Goal: Find specific fact: Find specific fact

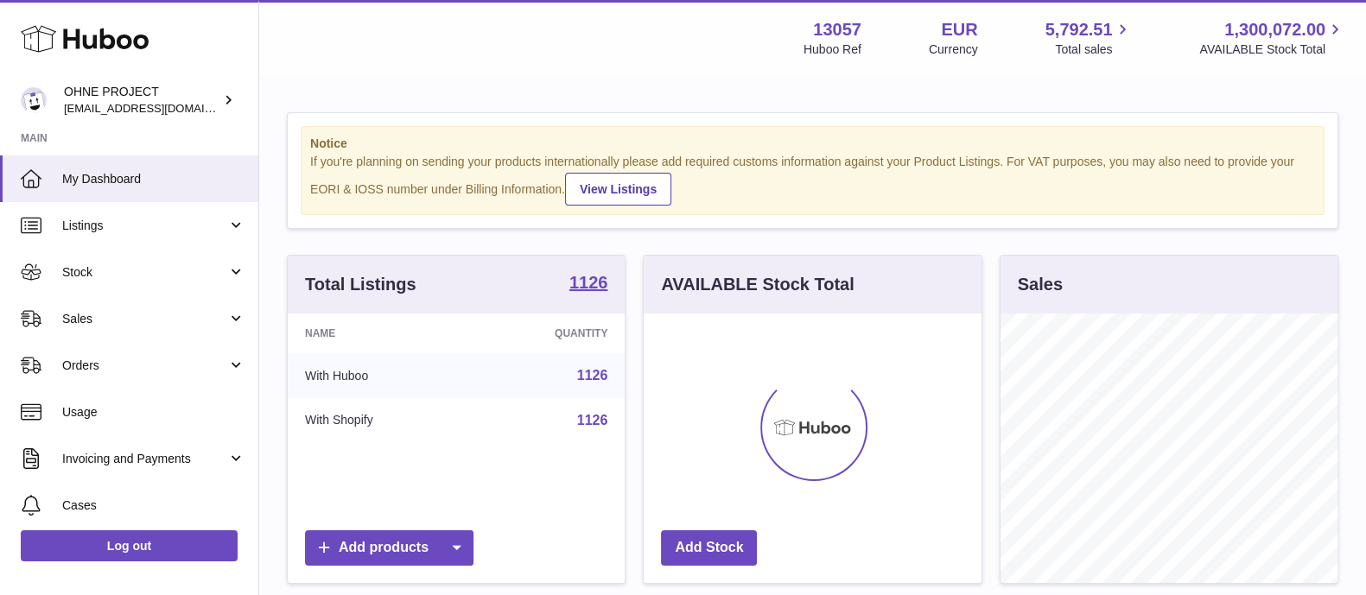
scroll to position [270, 336]
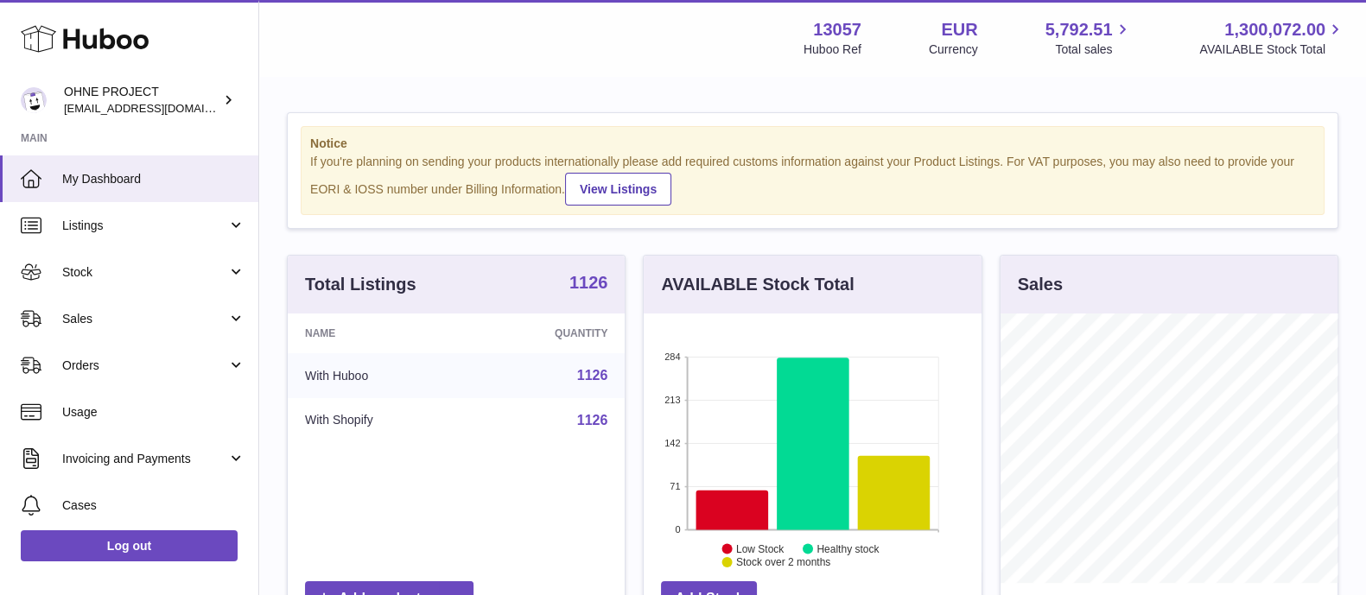
click at [595, 277] on strong "1126" at bounding box center [589, 282] width 39 height 17
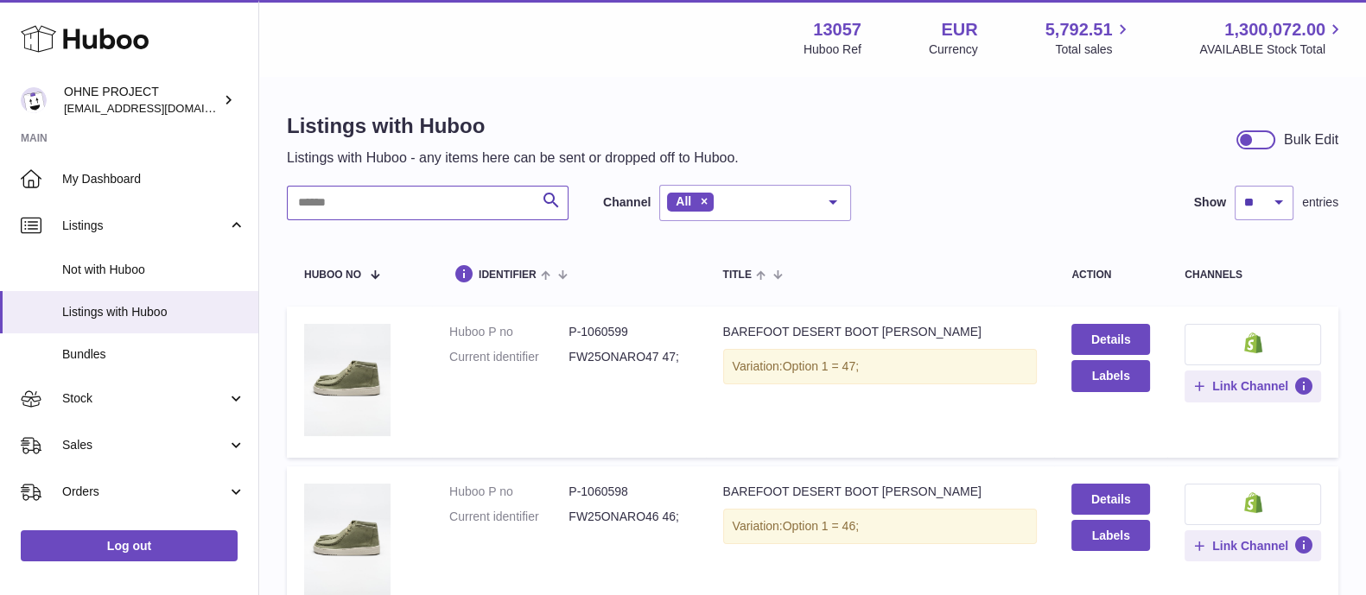
click at [455, 202] on input "text" at bounding box center [428, 203] width 282 height 35
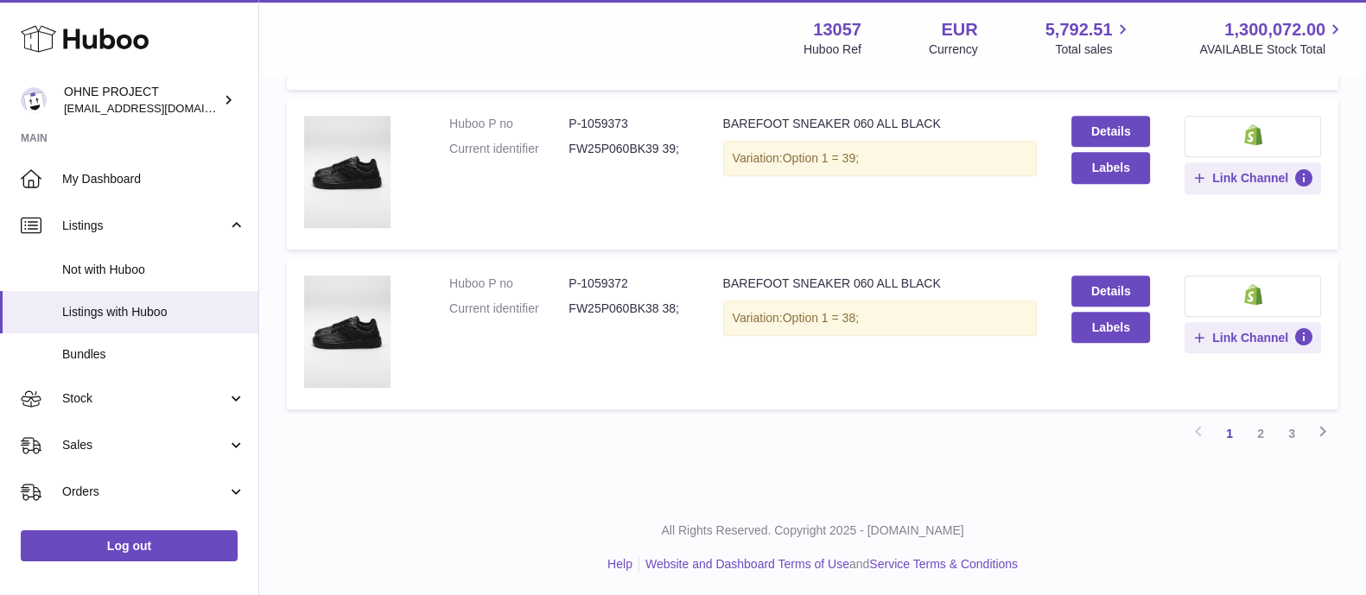
scroll to position [1408, 0]
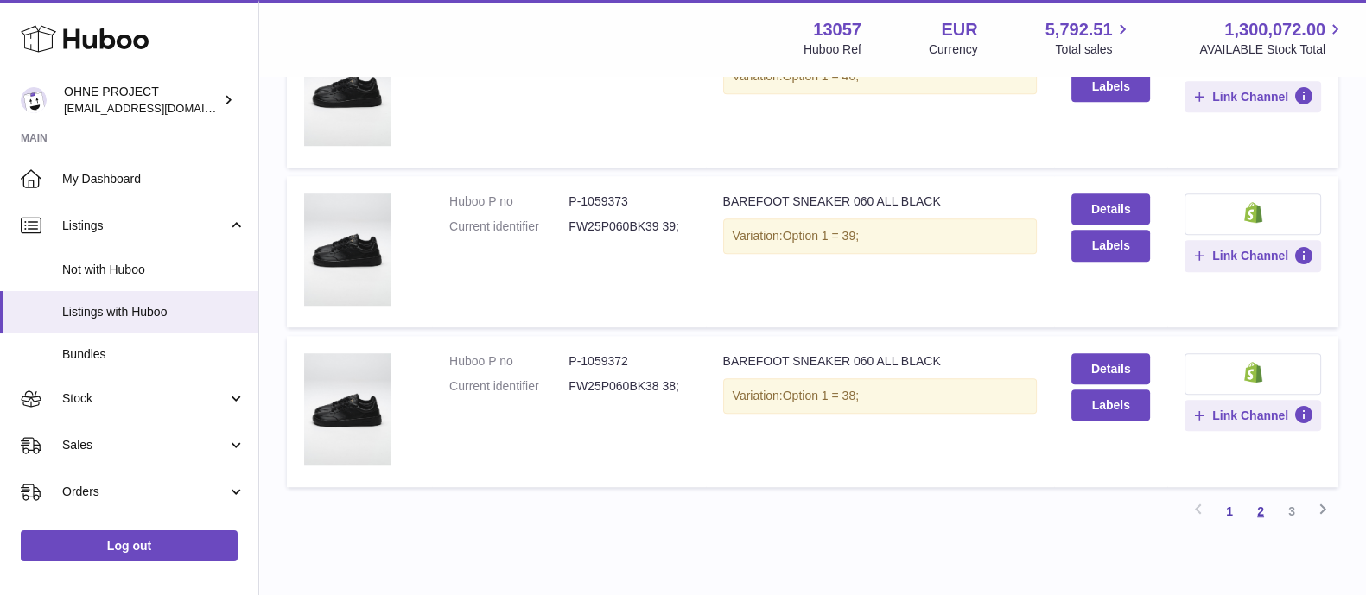
click at [1258, 509] on link "2" at bounding box center [1260, 511] width 31 height 31
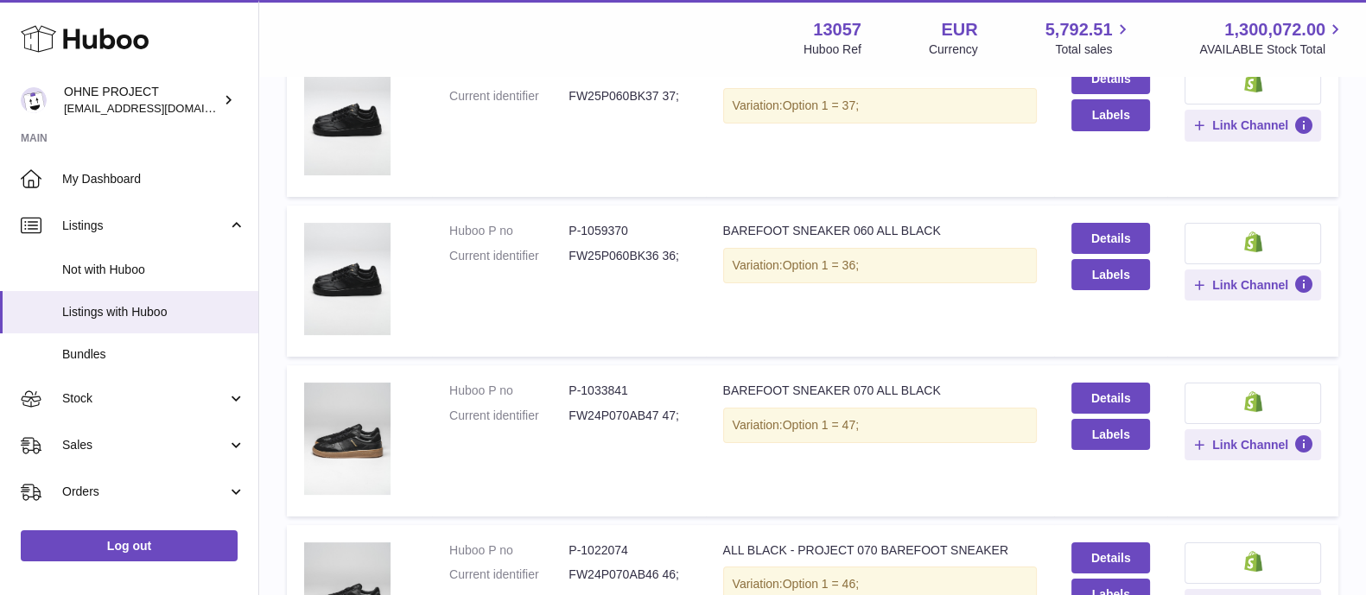
scroll to position [188, 0]
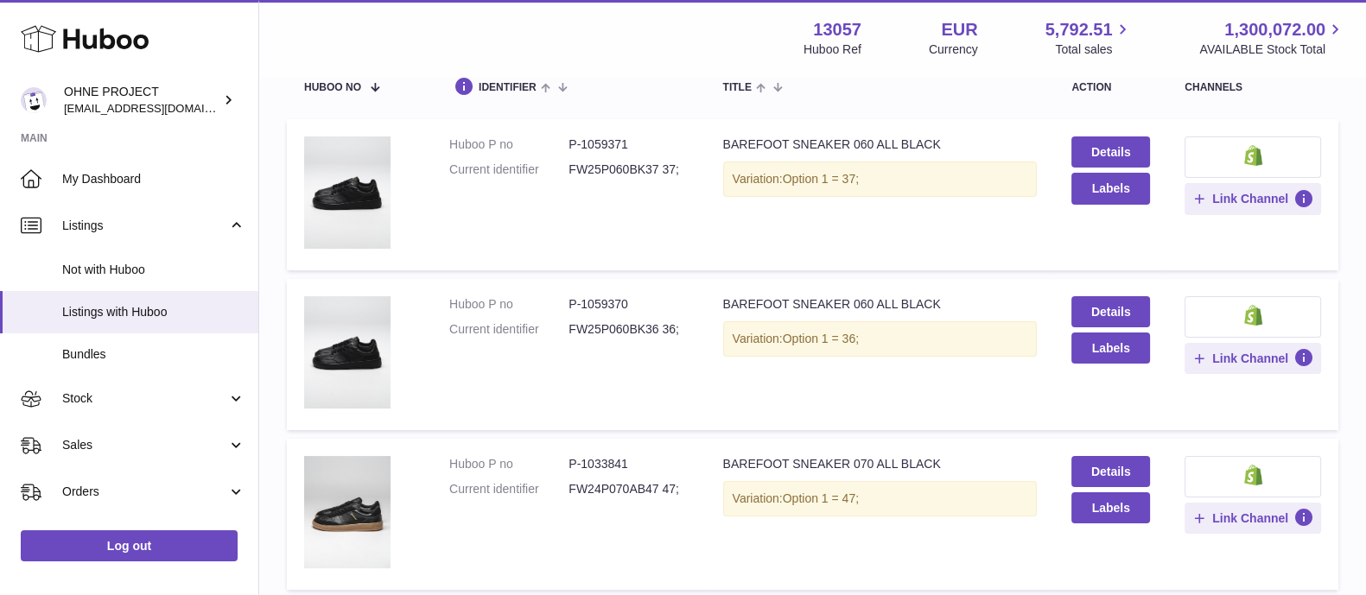
click at [605, 328] on dd "FW25P060BK36 36;" at bounding box center [628, 329] width 119 height 16
copy dd "FW25P060BK36"
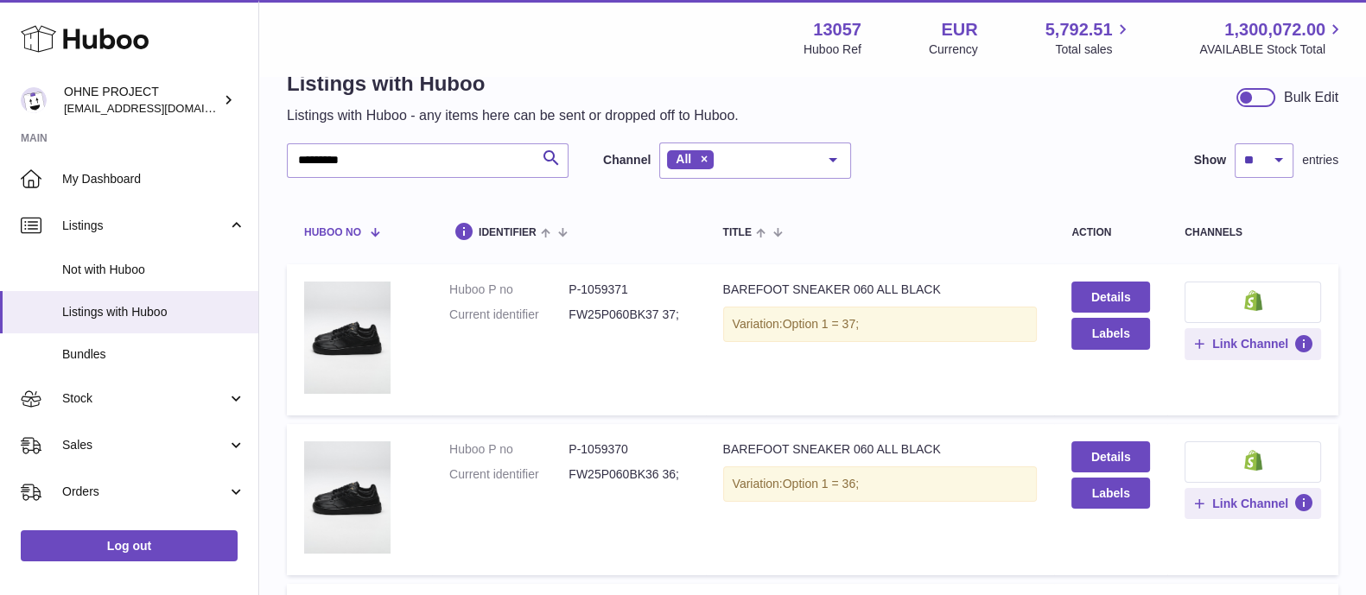
scroll to position [0, 0]
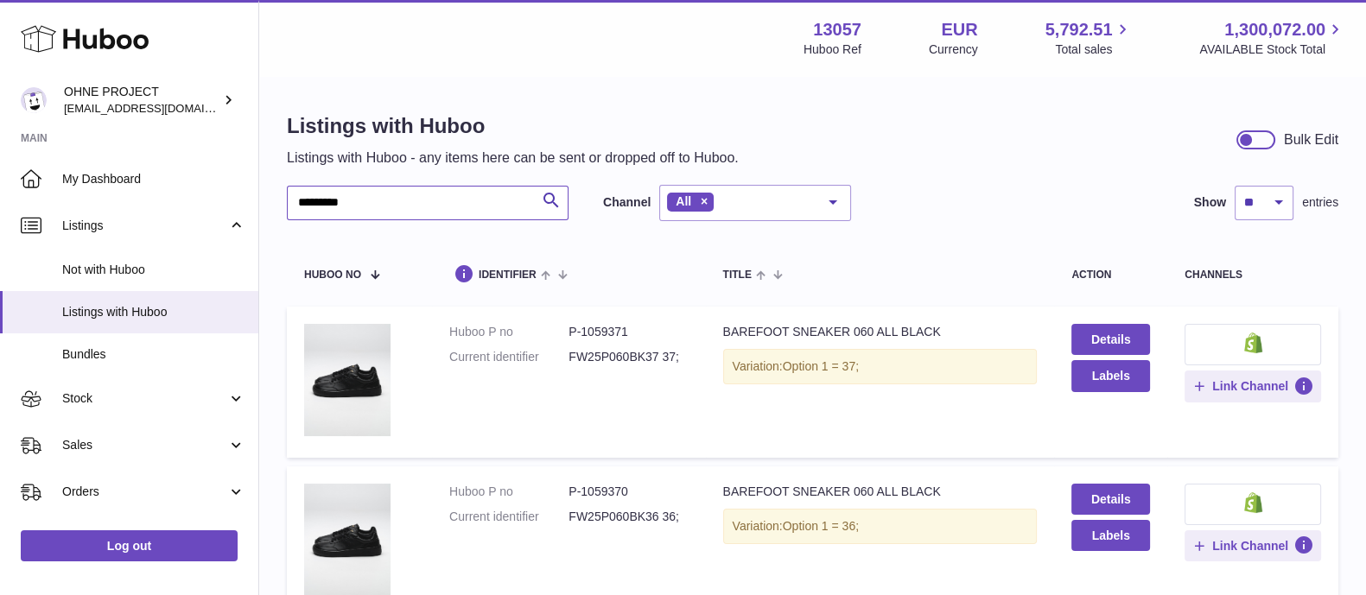
click at [384, 204] on input "*********" at bounding box center [428, 203] width 282 height 35
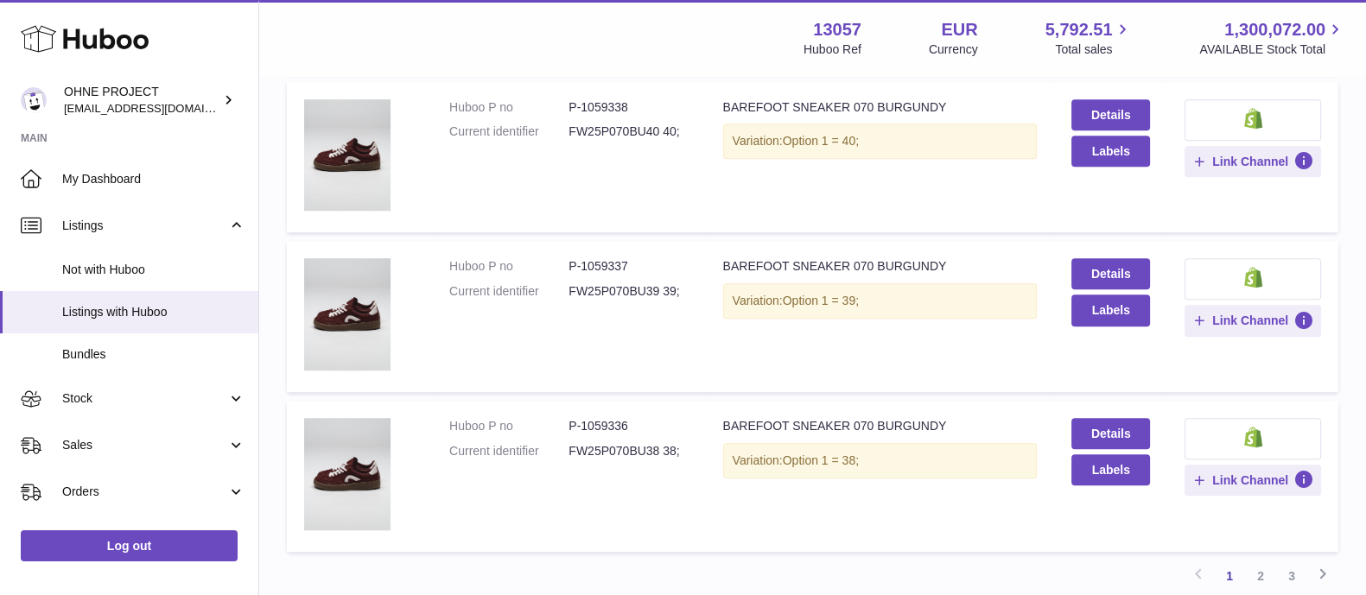
scroll to position [1486, 0]
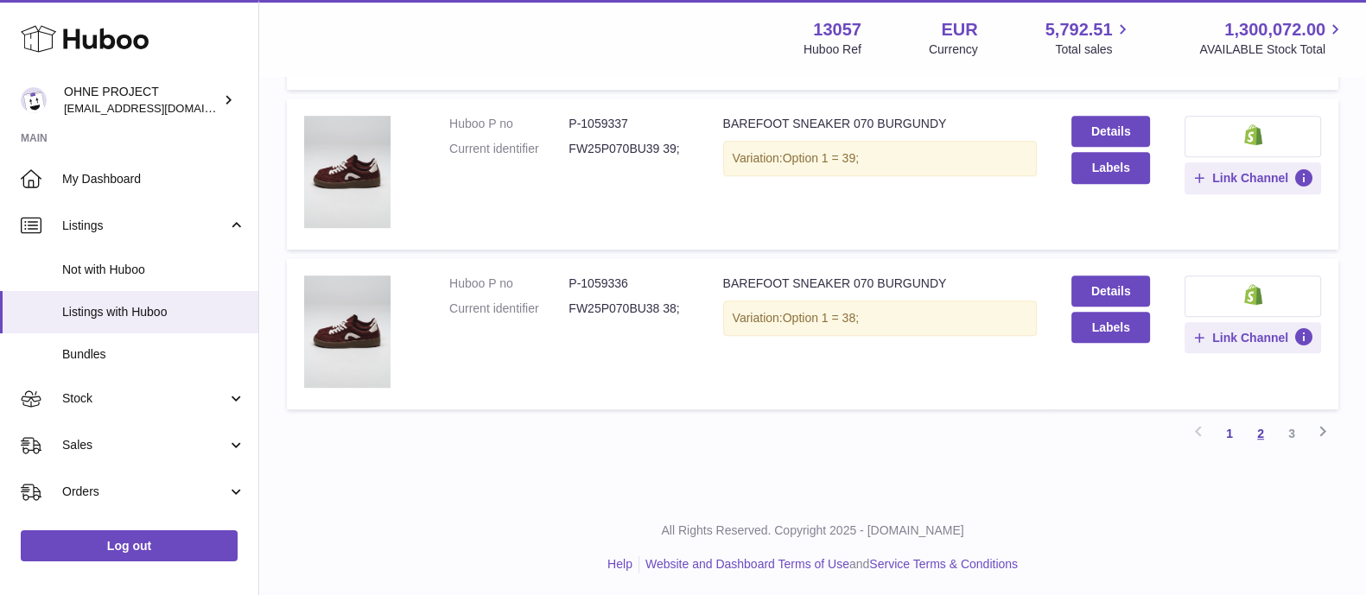
click at [1253, 430] on link "2" at bounding box center [1260, 433] width 31 height 31
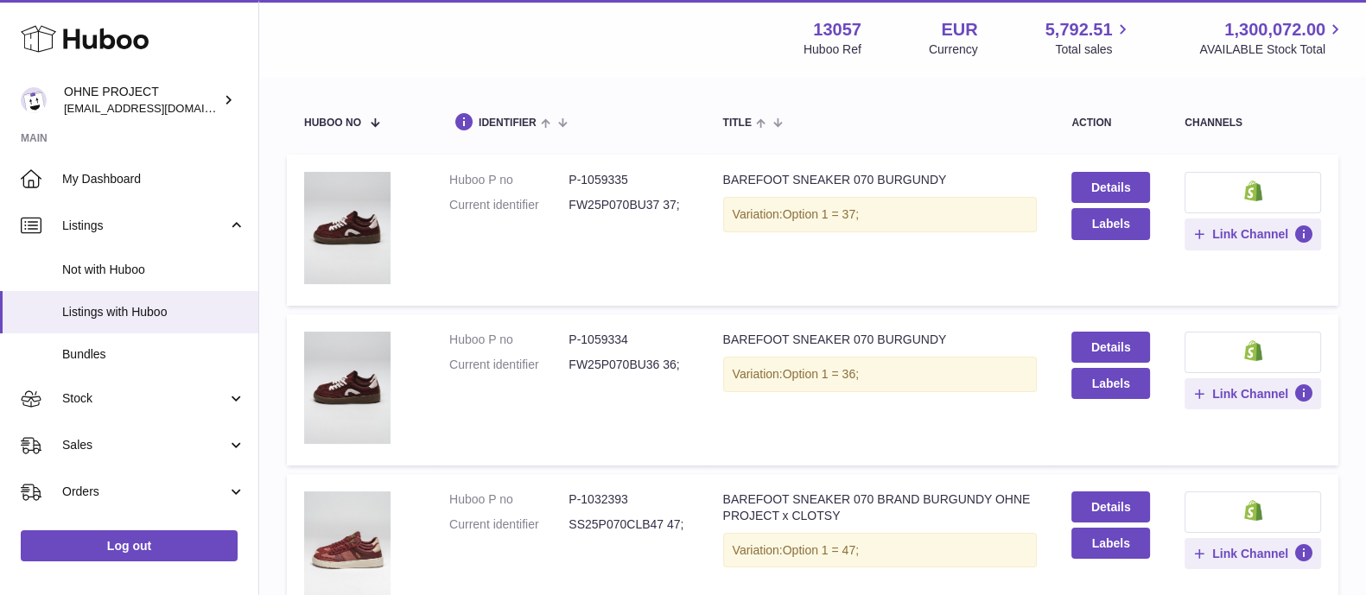
scroll to position [160, 0]
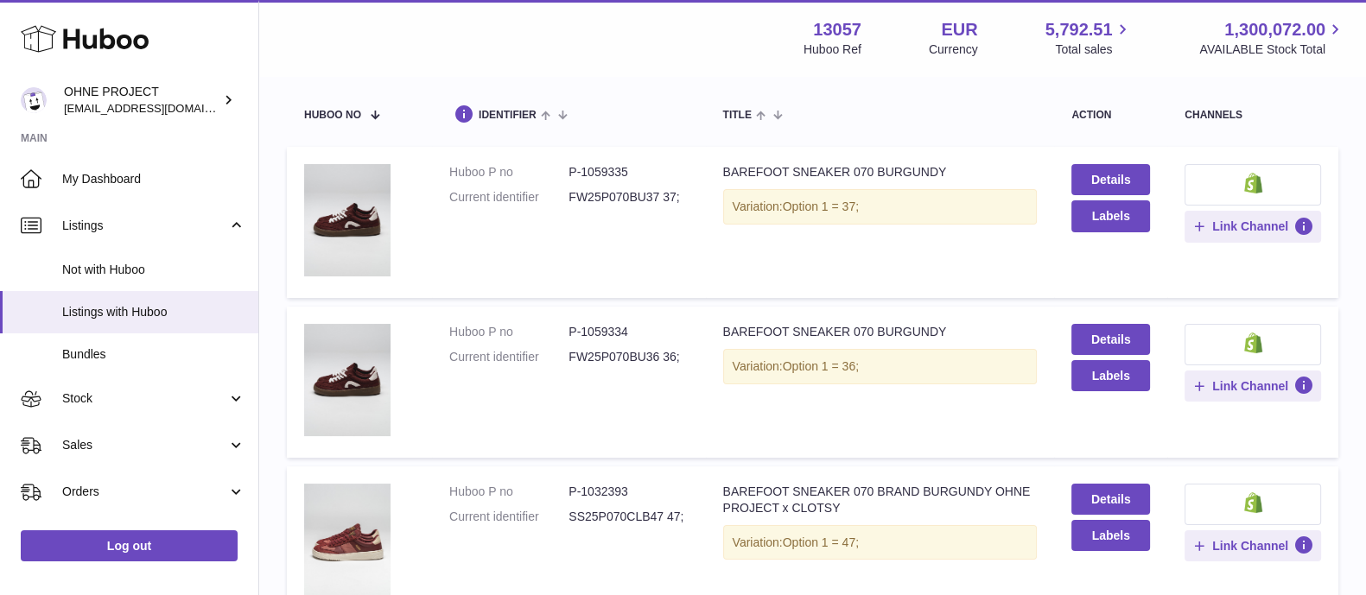
click at [611, 356] on dd "FW25P070BU36 36;" at bounding box center [628, 357] width 119 height 16
copy dd "FW25P070BU36"
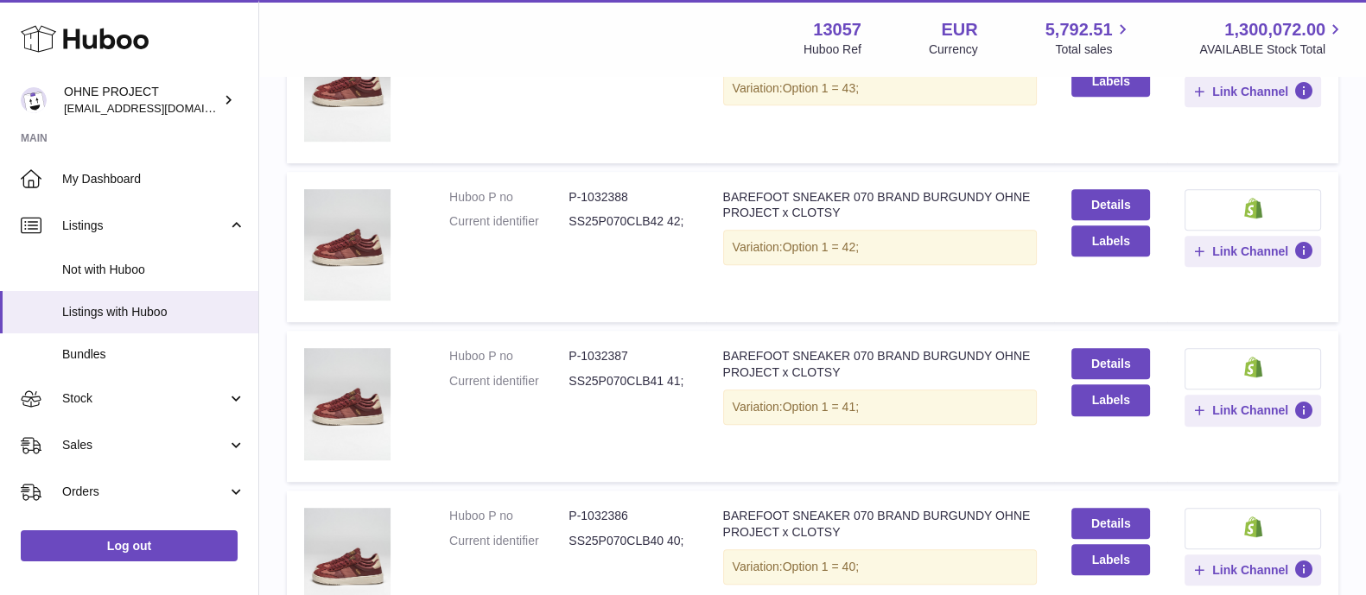
scroll to position [1486, 0]
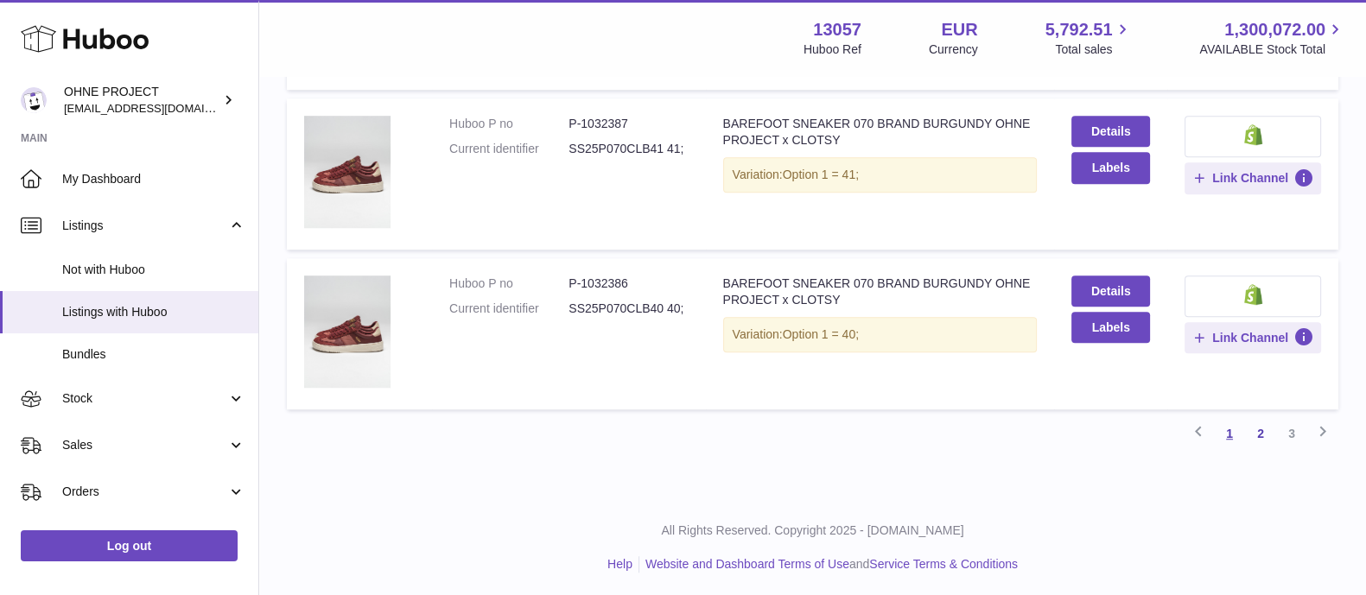
click at [1232, 442] on link "1" at bounding box center [1229, 433] width 31 height 31
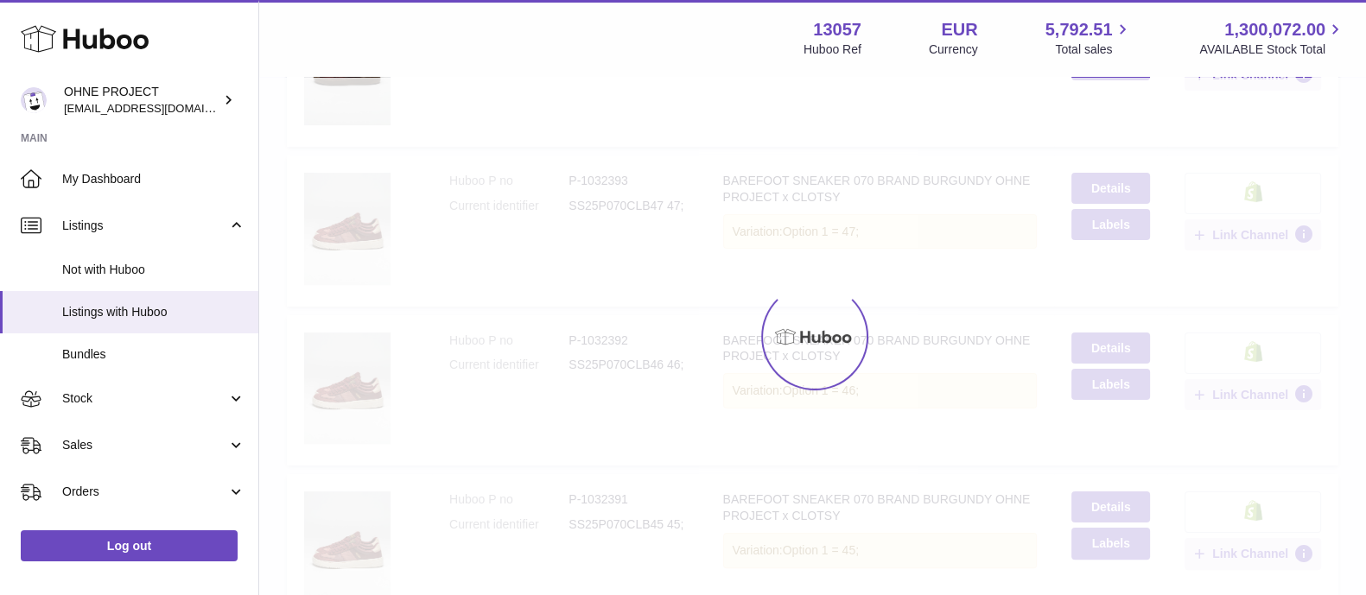
scroll to position [78, 0]
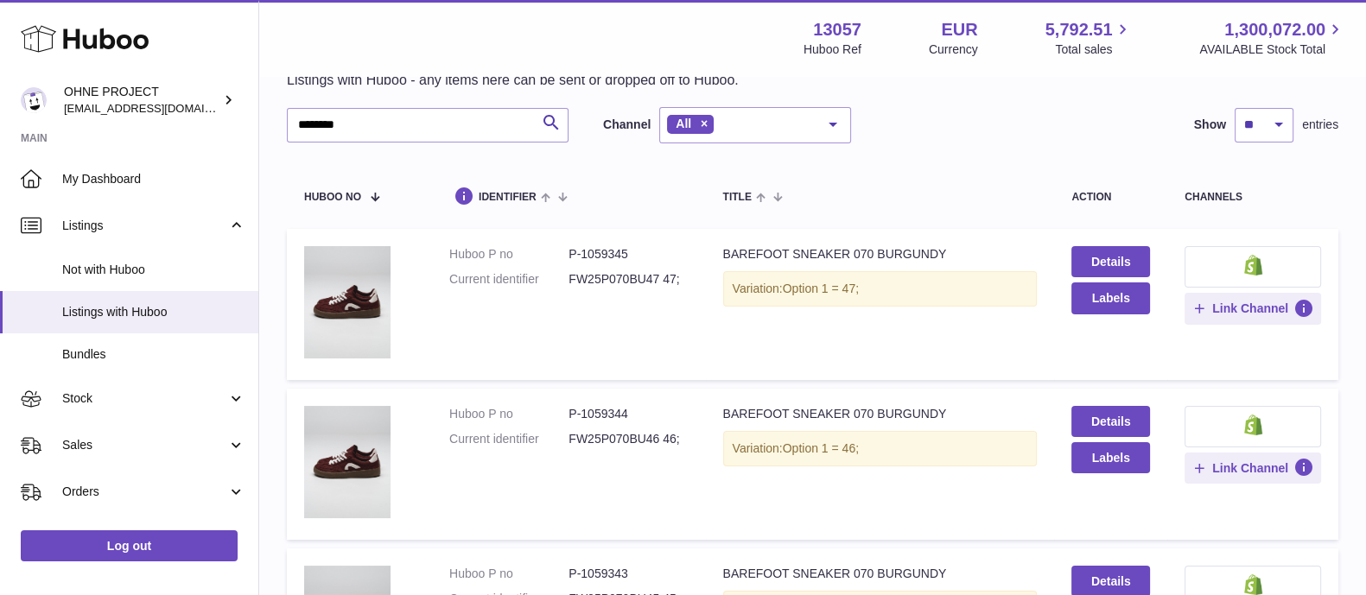
drag, startPoint x: 1232, startPoint y: 442, endPoint x: 996, endPoint y: 497, distance: 241.5
click at [996, 497] on td "Title BAREFOOT SNEAKER 070 BURGUNDY Variation: Option 1 = 46;" at bounding box center [880, 464] width 349 height 151
click at [388, 137] on input "********" at bounding box center [428, 125] width 282 height 35
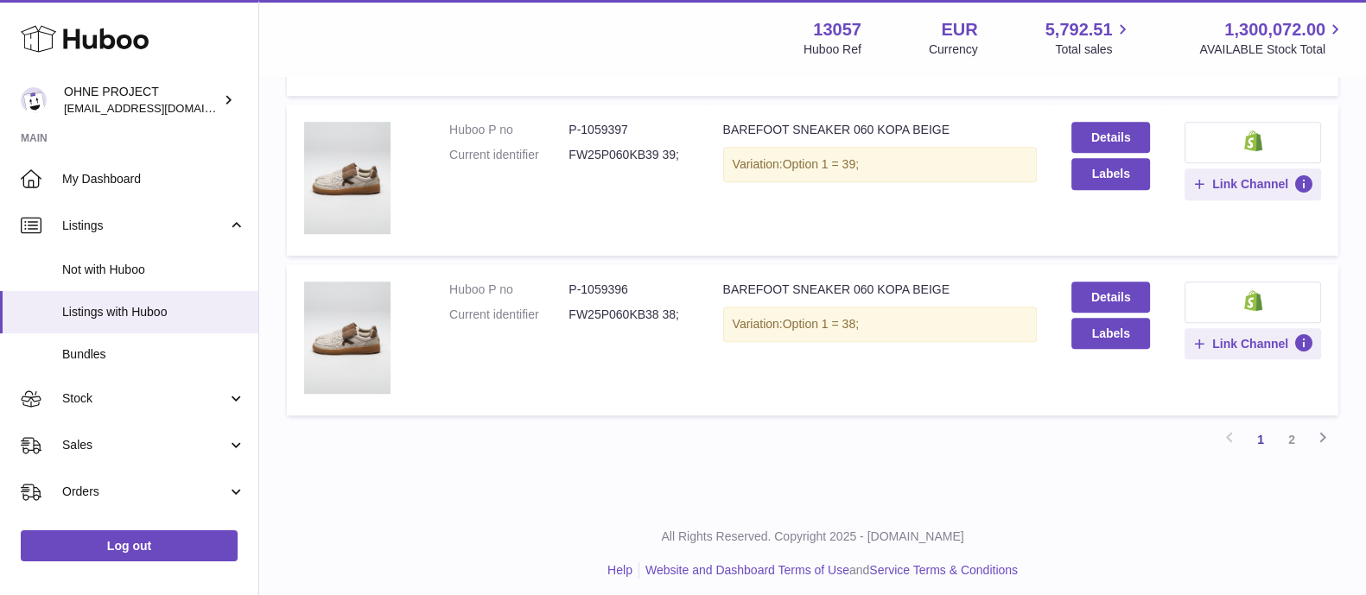
scroll to position [1486, 0]
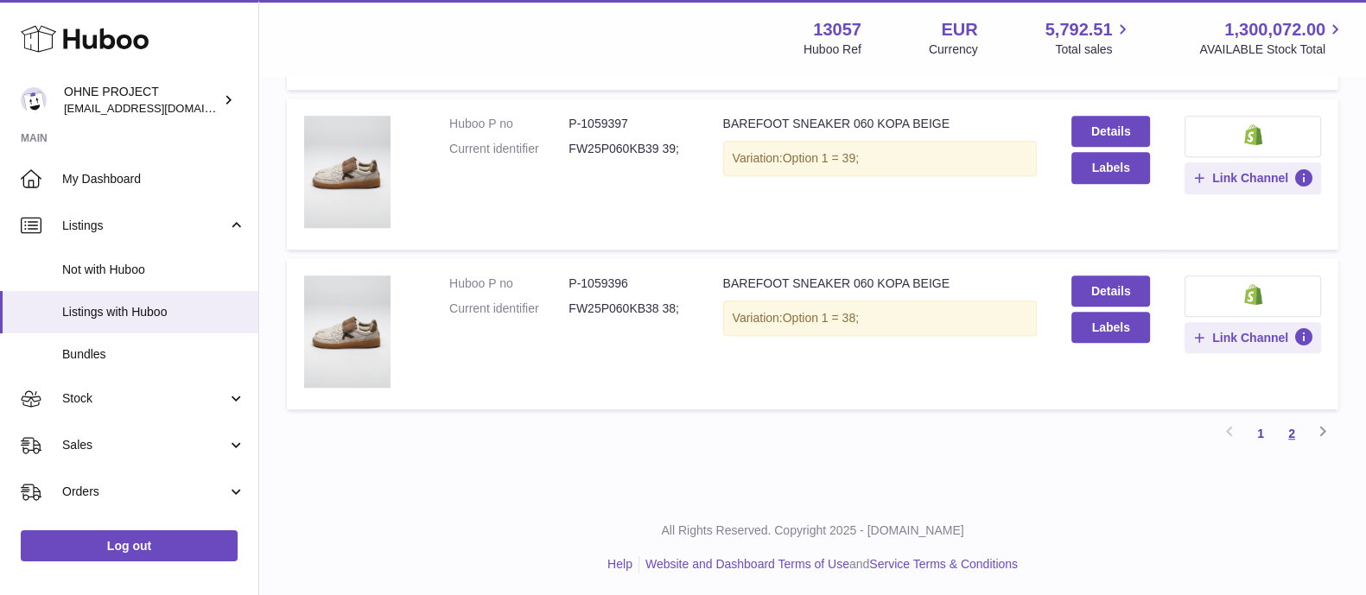
click at [1288, 426] on link "2" at bounding box center [1291, 433] width 31 height 31
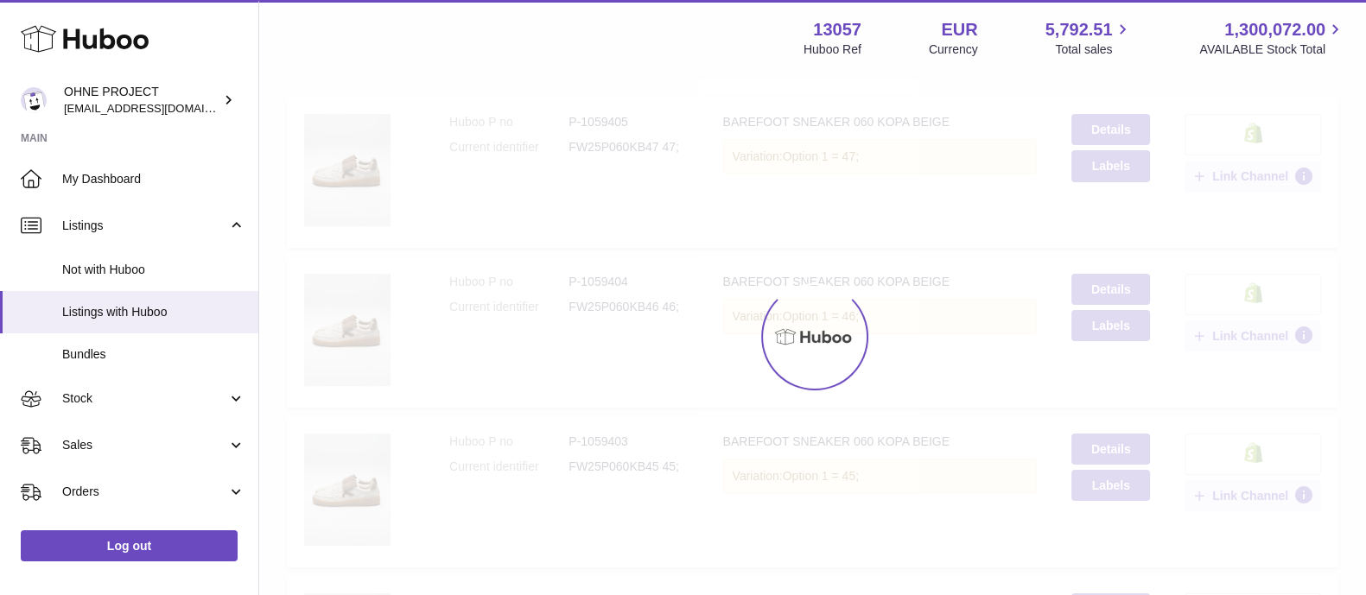
scroll to position [78, 0]
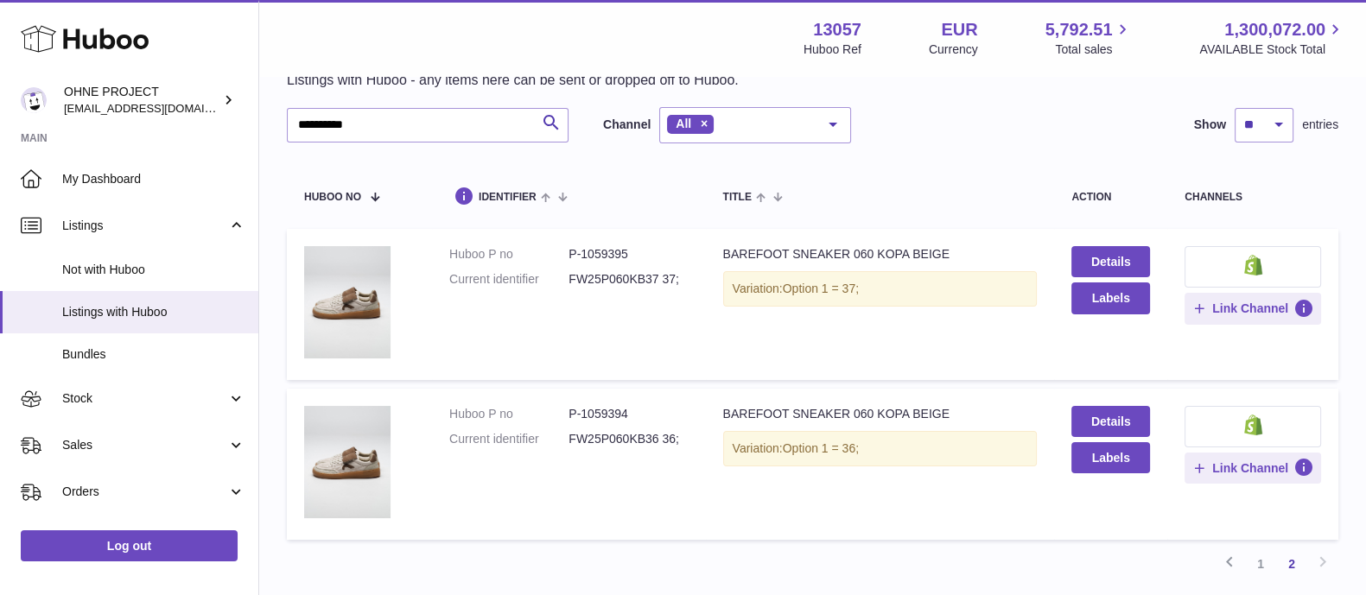
click at [618, 441] on dd "FW25P060KB36 36;" at bounding box center [628, 439] width 119 height 16
copy dd "FW25P060KB36"
click at [1252, 559] on link "1" at bounding box center [1260, 564] width 31 height 31
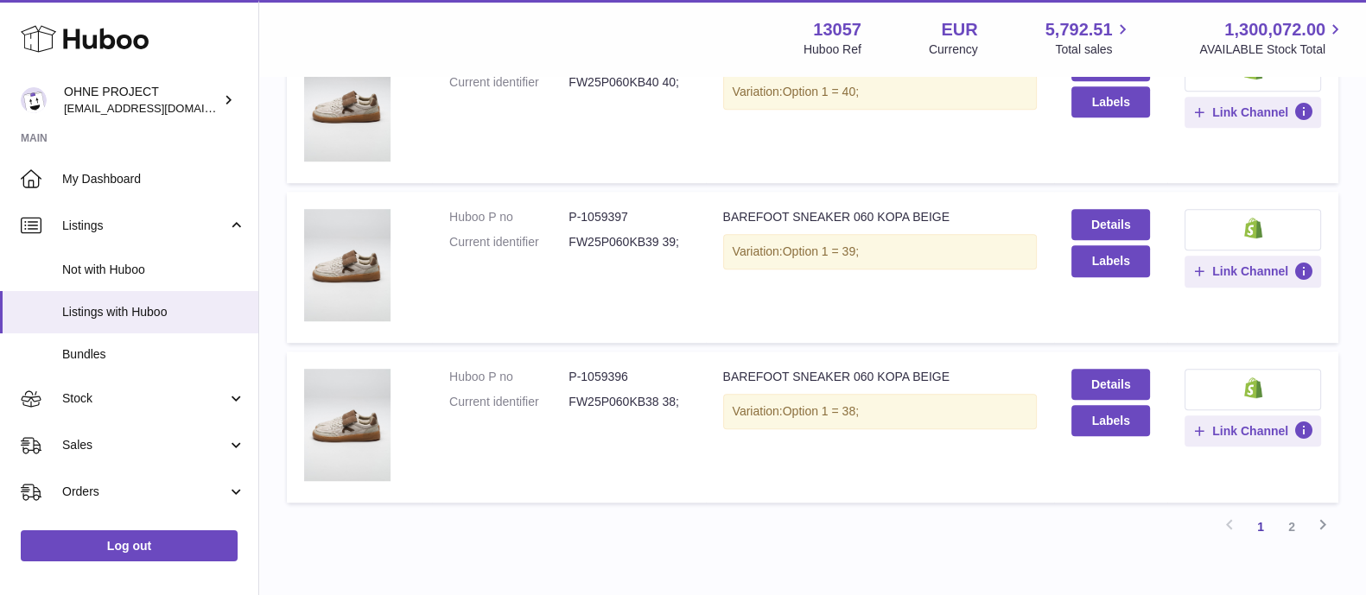
scroll to position [1434, 0]
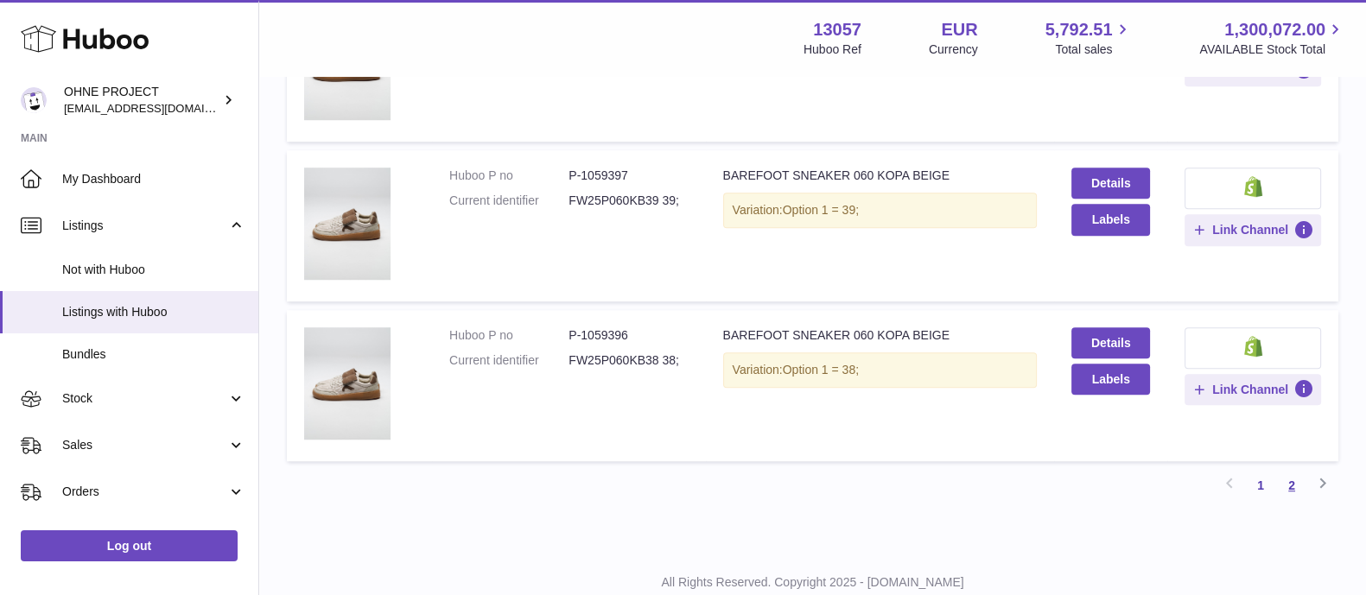
click at [1302, 481] on link "2" at bounding box center [1291, 485] width 31 height 31
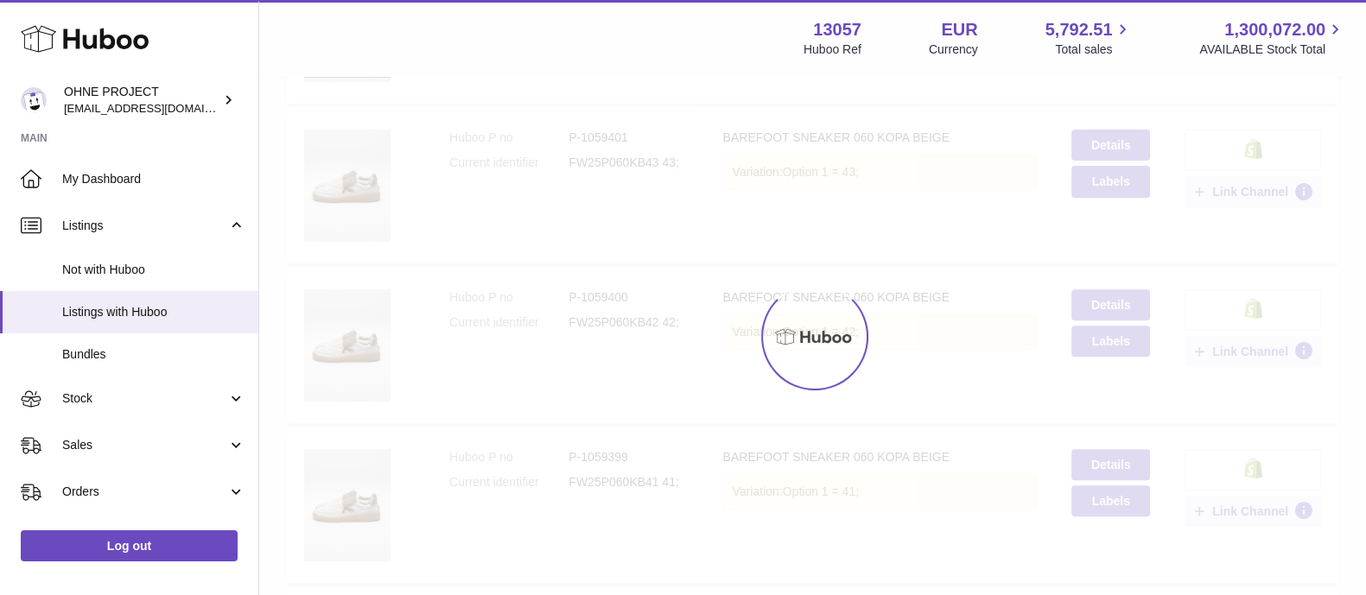
scroll to position [78, 0]
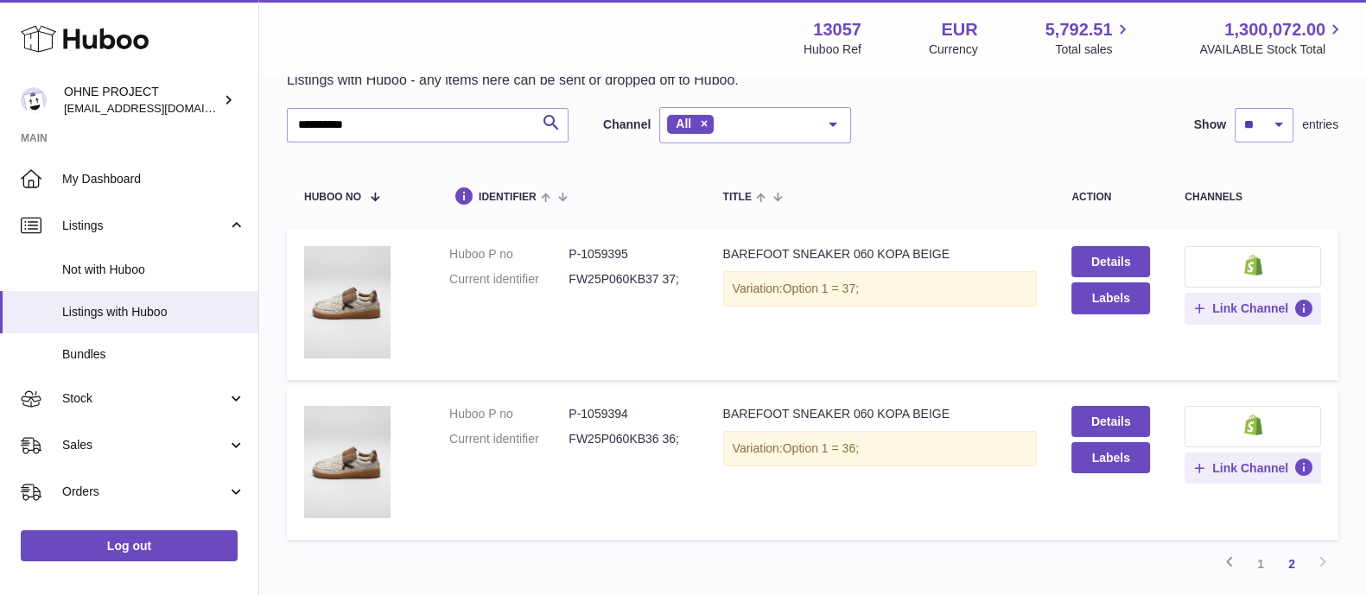
click at [595, 443] on dd "FW25P060KB36 36;" at bounding box center [628, 439] width 119 height 16
copy dd "FW25P060KB36"
drag, startPoint x: 394, startPoint y: 129, endPoint x: 176, endPoint y: 134, distance: 217.8
click at [176, 134] on div "**********" at bounding box center [683, 325] width 1366 height 807
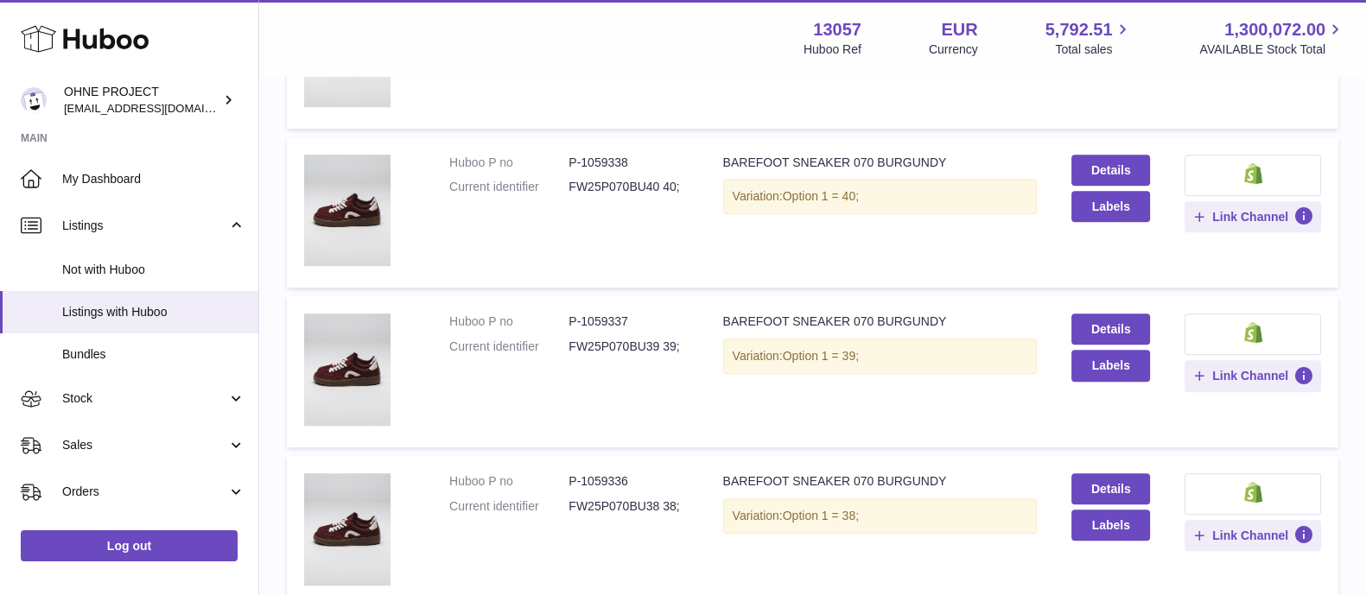
scroll to position [1486, 0]
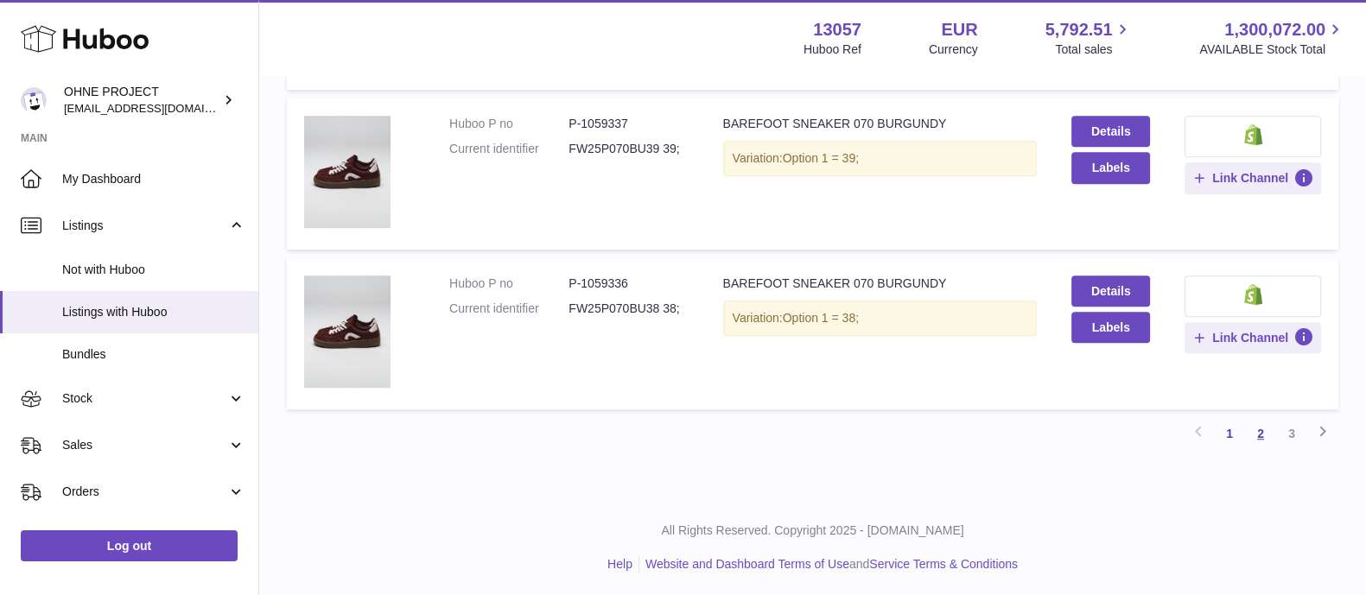
click at [1266, 437] on link "2" at bounding box center [1260, 433] width 31 height 31
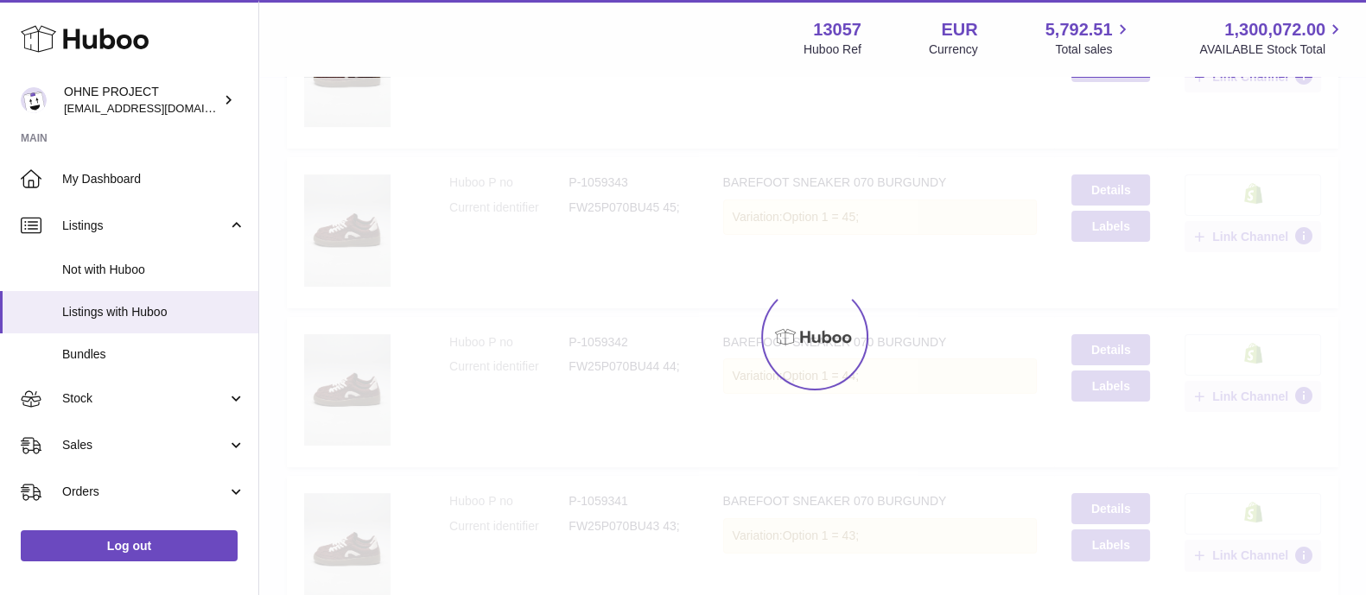
scroll to position [78, 0]
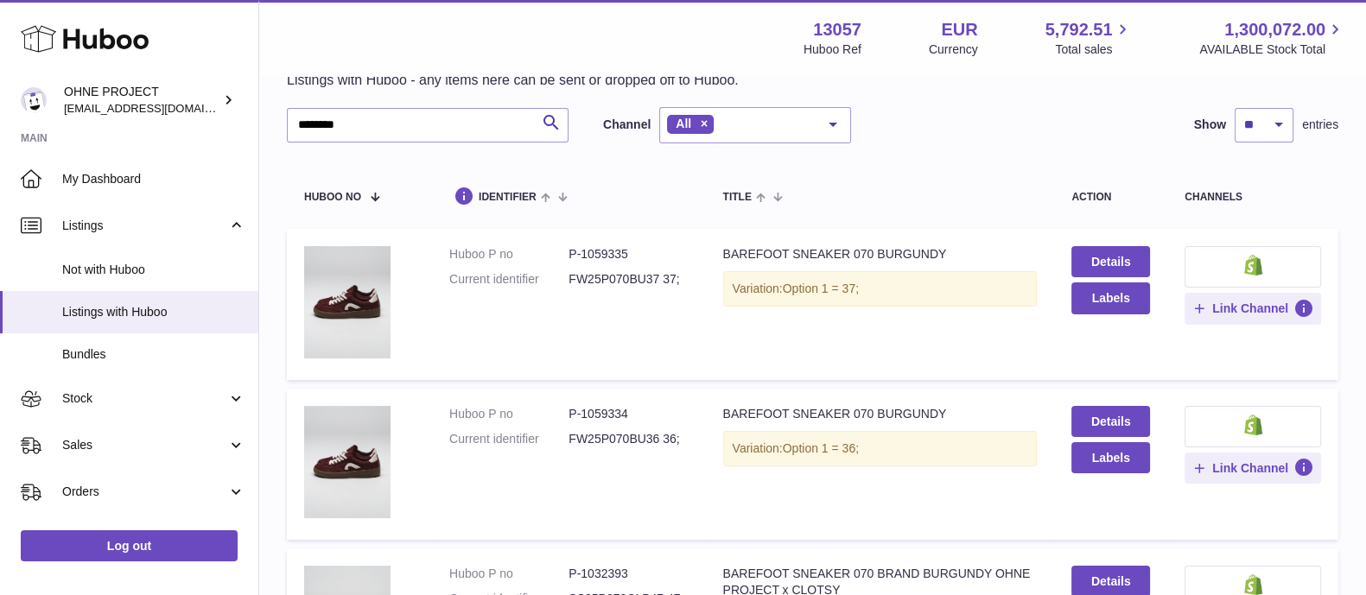
click at [599, 438] on dd "FW25P070BU36 36;" at bounding box center [628, 439] width 119 height 16
copy dd "FW25P070BU36"
click at [430, 117] on input "********" at bounding box center [428, 125] width 282 height 35
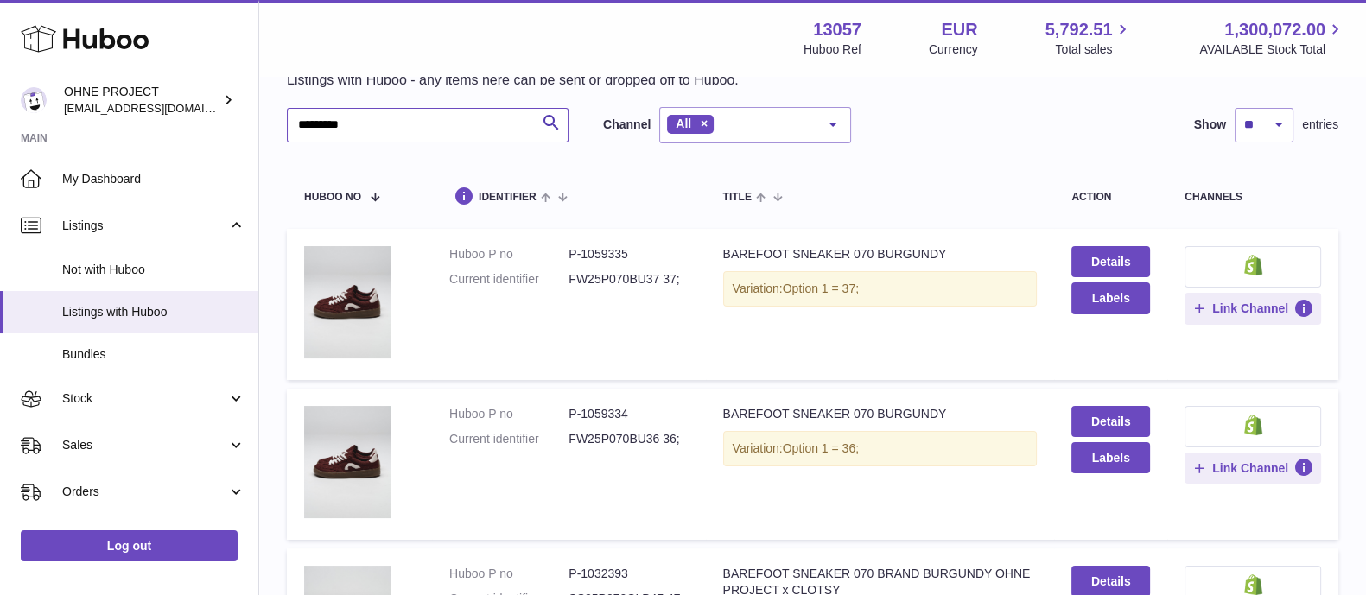
type input "*********"
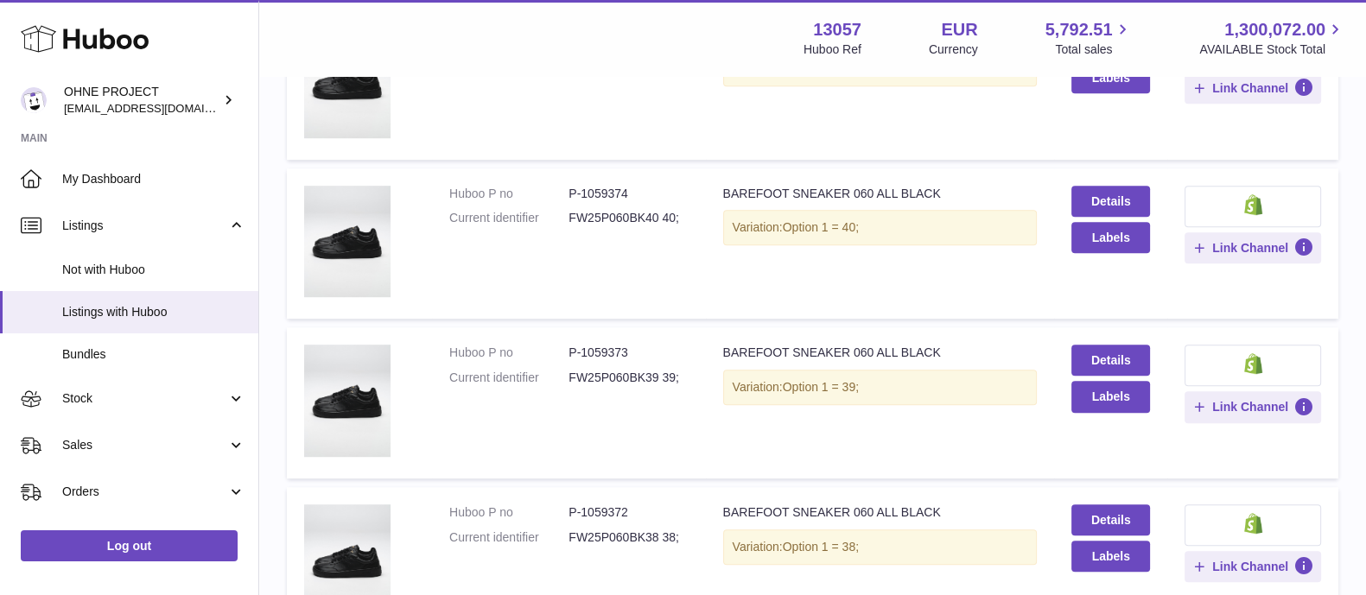
scroll to position [1486, 0]
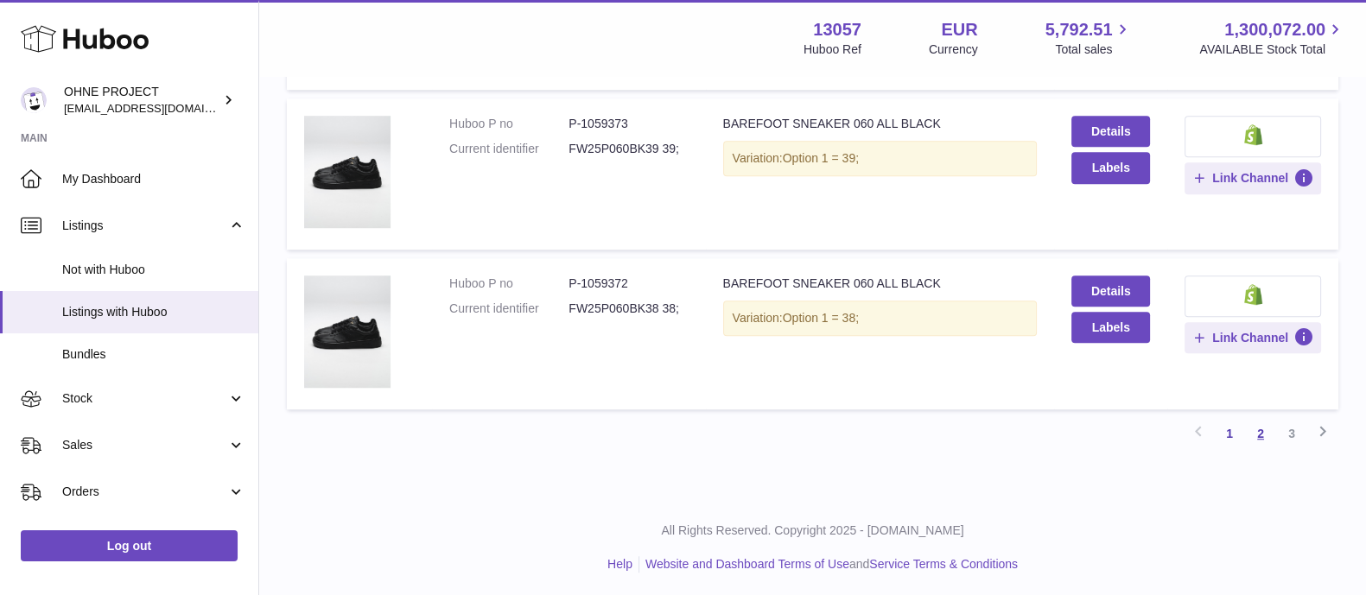
click at [1263, 425] on link "2" at bounding box center [1260, 433] width 31 height 31
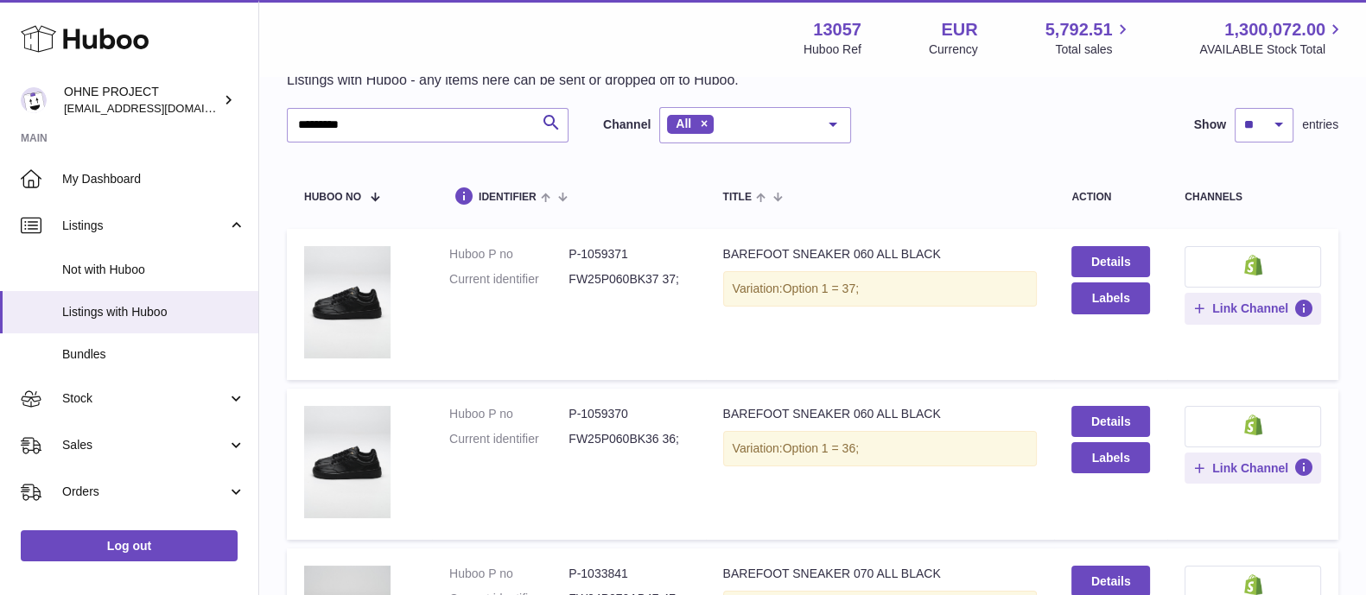
scroll to position [123, 0]
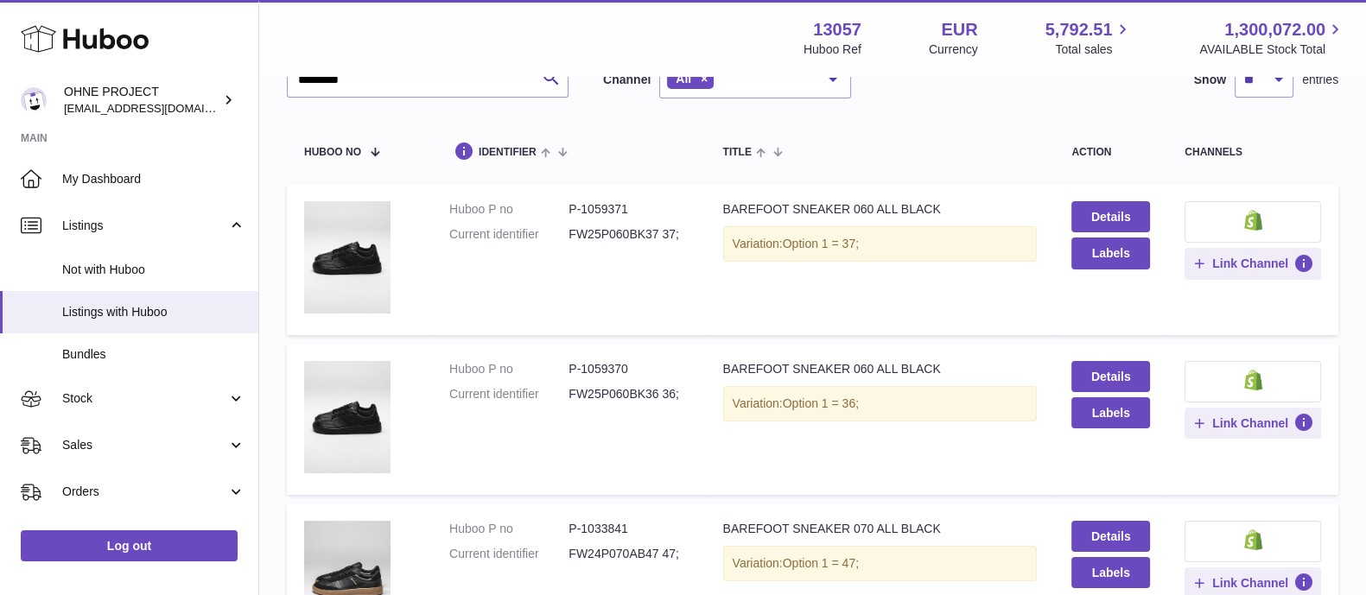
click at [607, 394] on dd "FW25P060BK36 36;" at bounding box center [628, 394] width 119 height 16
copy dd "FW25P060BK36"
